Goal: Find specific fact: Find specific fact

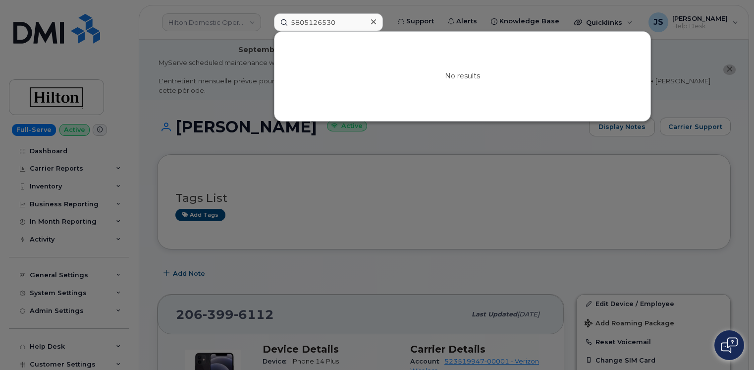
scroll to position [198, 0]
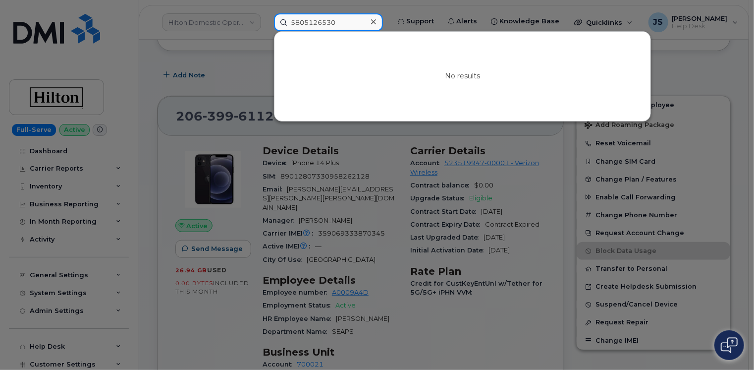
click at [341, 18] on input "5805126530" at bounding box center [328, 22] width 109 height 18
paste input "720-768-3302"
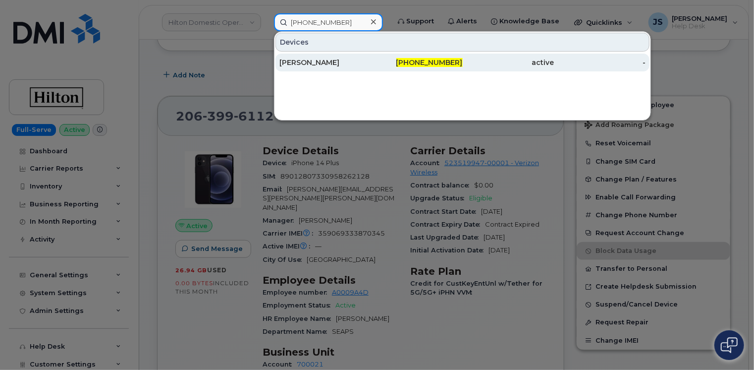
type input "720-768-3302"
click at [308, 69] on div "[PERSON_NAME]" at bounding box center [325, 62] width 92 height 18
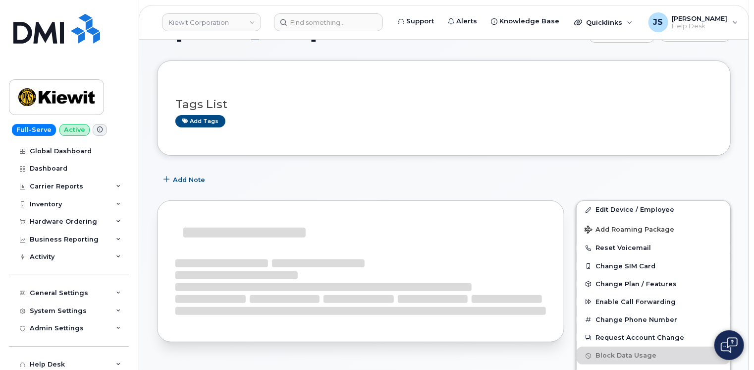
scroll to position [178, 0]
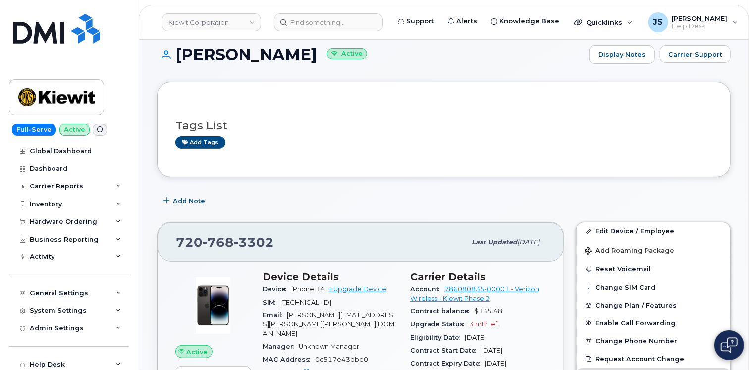
scroll to position [0, 0]
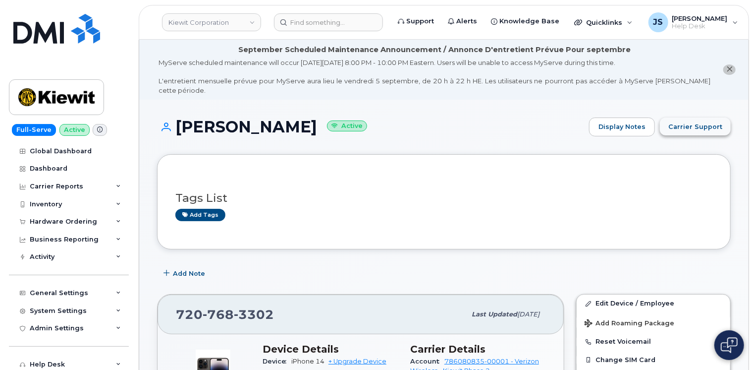
click at [702, 122] on span "Carrier Support" at bounding box center [695, 126] width 54 height 9
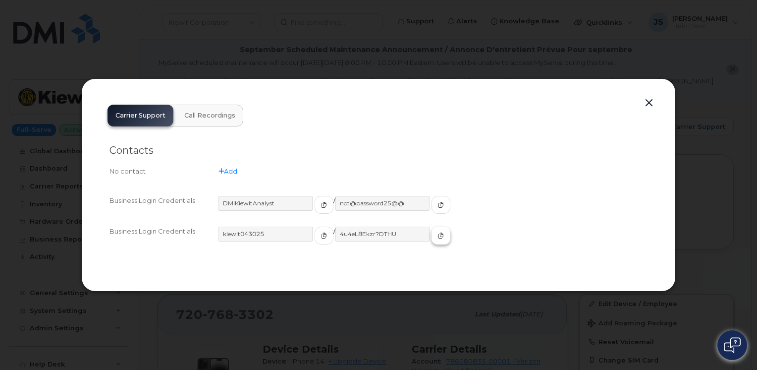
click at [438, 236] on icon "button" at bounding box center [441, 235] width 6 height 6
click at [650, 106] on button "button" at bounding box center [648, 103] width 15 height 14
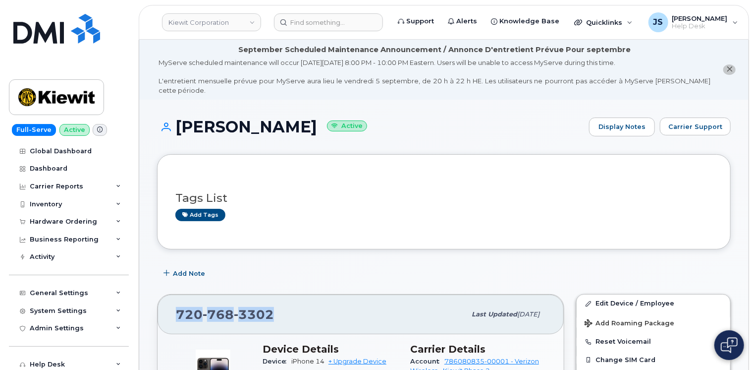
drag, startPoint x: 268, startPoint y: 302, endPoint x: 176, endPoint y: 307, distance: 92.3
click at [176, 307] on span "[PHONE_NUMBER]" at bounding box center [225, 314] width 98 height 15
copy span "[PHONE_NUMBER]"
